Goal: Task Accomplishment & Management: Use online tool/utility

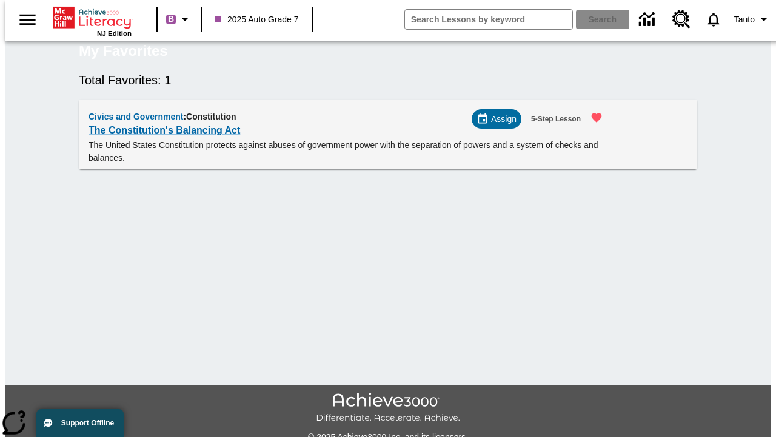
click at [501, 125] on span "Assign" at bounding box center [503, 119] width 25 height 13
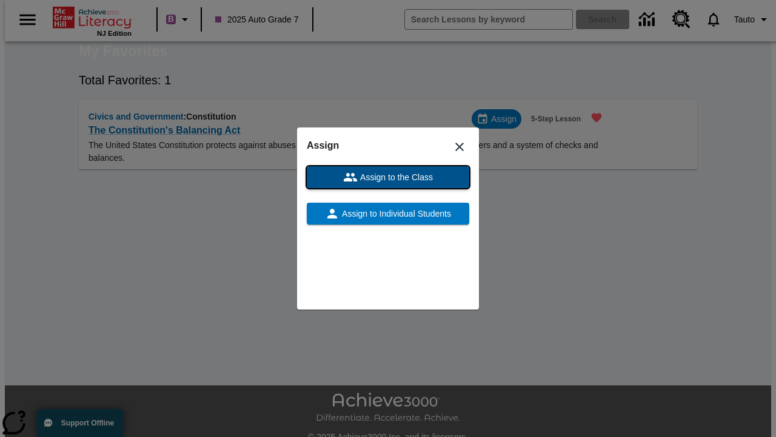
click at [388, 177] on span "Assign to the Class" at bounding box center [395, 177] width 75 height 13
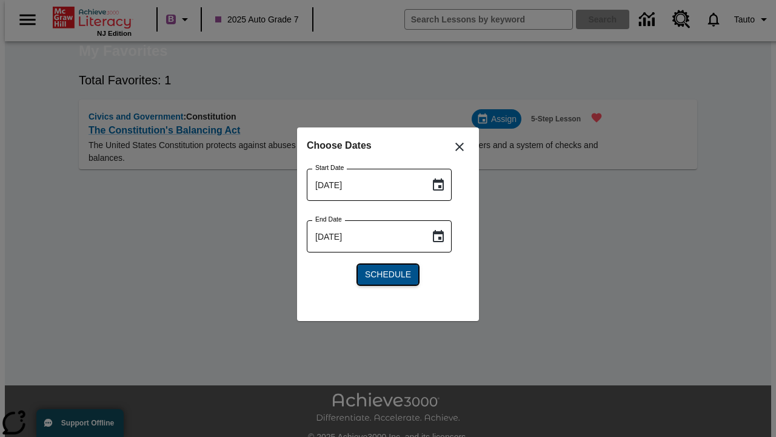
click at [388, 274] on span "Schedule" at bounding box center [388, 274] width 46 height 13
